Goal: Find specific page/section: Find specific page/section

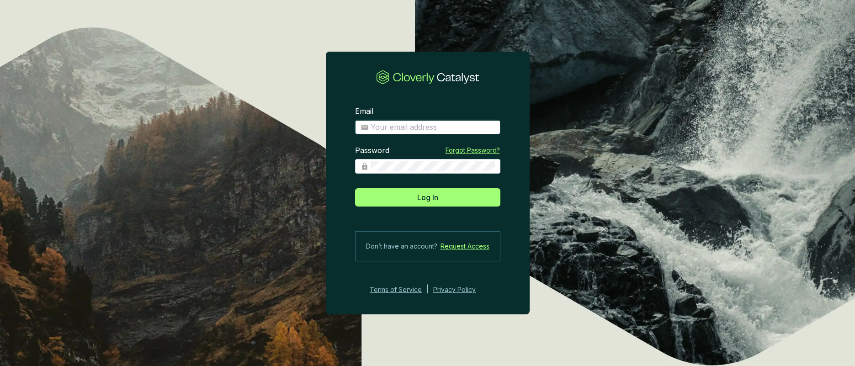
click at [454, 127] on input "Email" at bounding box center [433, 128] width 124 height 10
type input "[PERSON_NAME][EMAIL_ADDRESS][DOMAIN_NAME]"
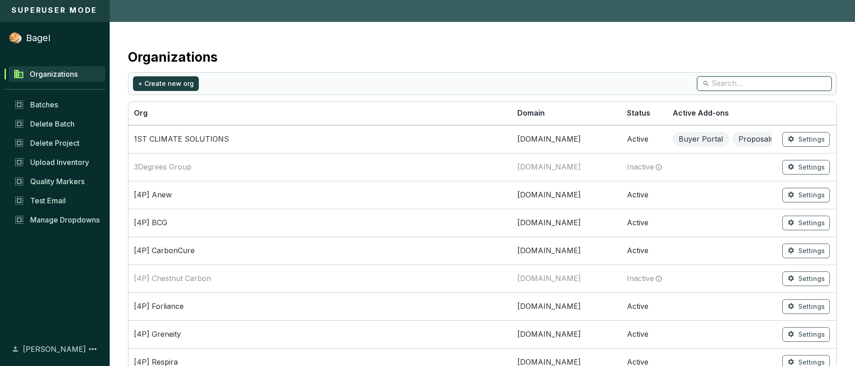
click at [785, 84] on input "search" at bounding box center [765, 84] width 107 height 10
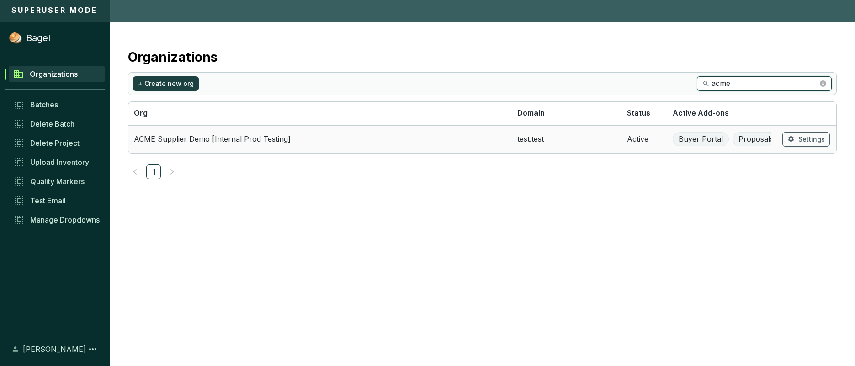
type input "acme"
click at [323, 139] on td "ACME Supplier Demo [Internal Prod Testing]" at bounding box center [320, 139] width 384 height 28
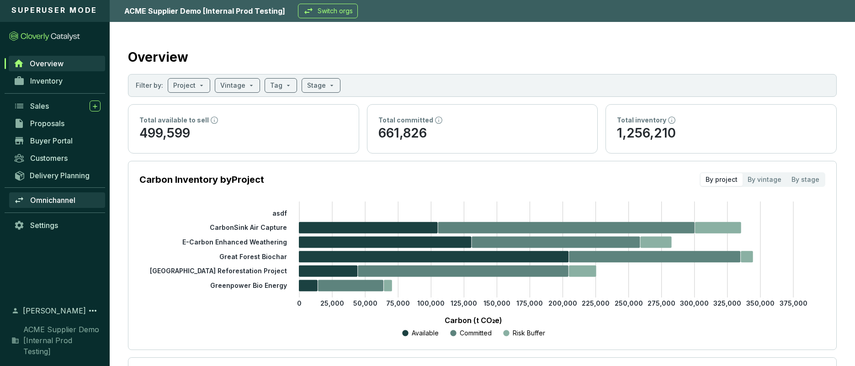
click at [56, 200] on span "Omnichannel" at bounding box center [52, 200] width 45 height 9
